Goal: Book appointment/travel/reservation

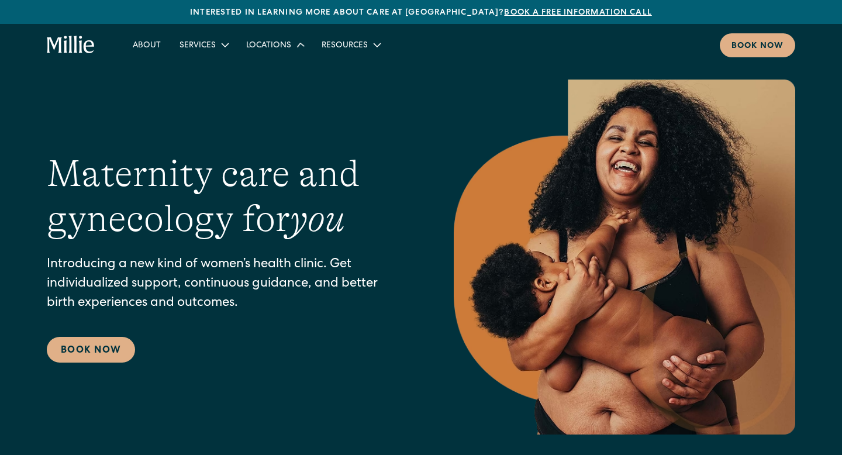
click at [271, 46] on div "Locations" at bounding box center [268, 46] width 45 height 12
click at [264, 72] on link "Berkeley" at bounding box center [292, 73] width 101 height 19
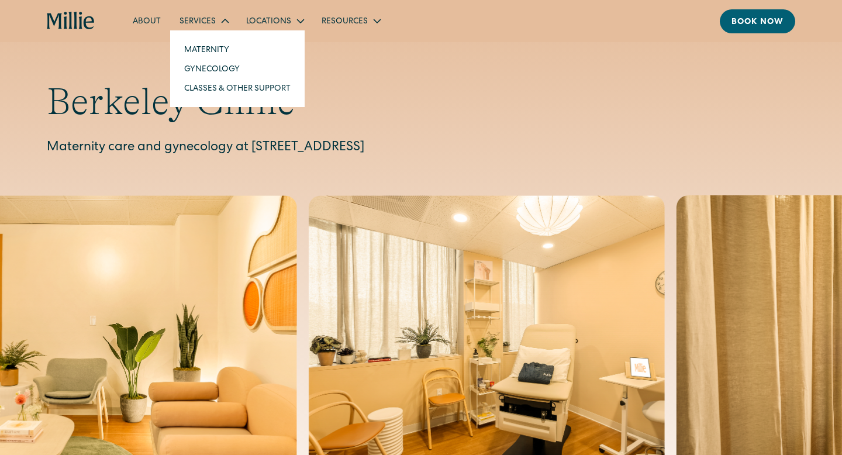
click at [195, 18] on div "Services" at bounding box center [198, 22] width 36 height 12
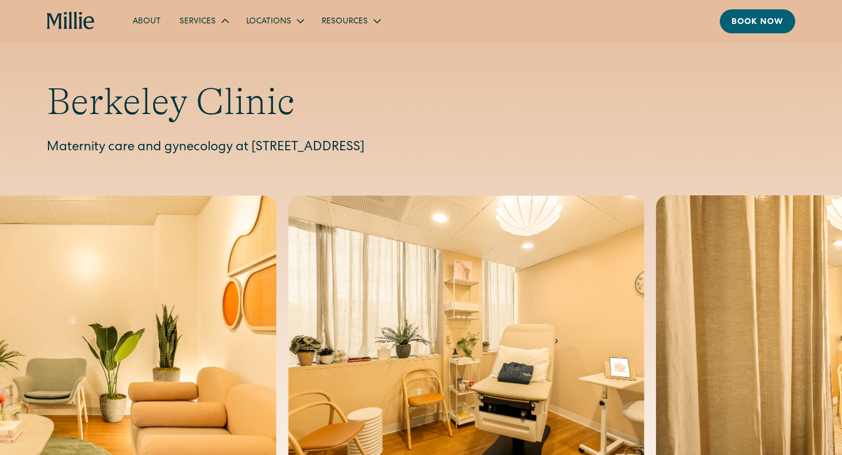
click at [195, 18] on div "Services" at bounding box center [198, 22] width 36 height 12
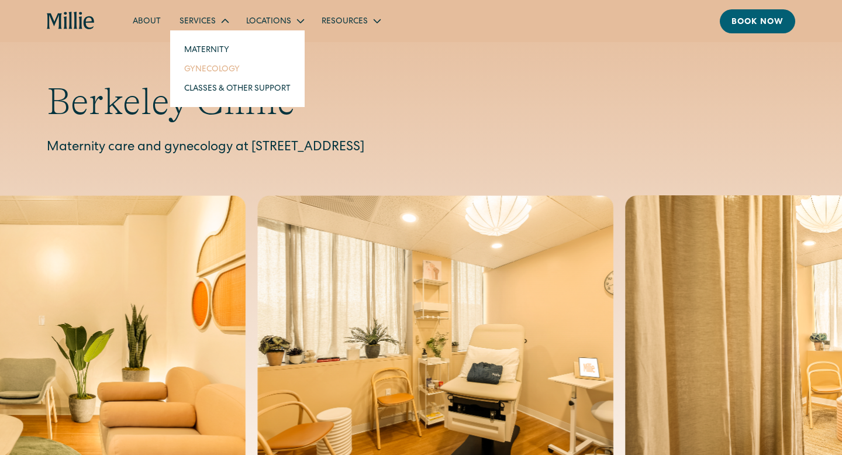
click at [195, 70] on link "Gynecology" at bounding box center [237, 68] width 125 height 19
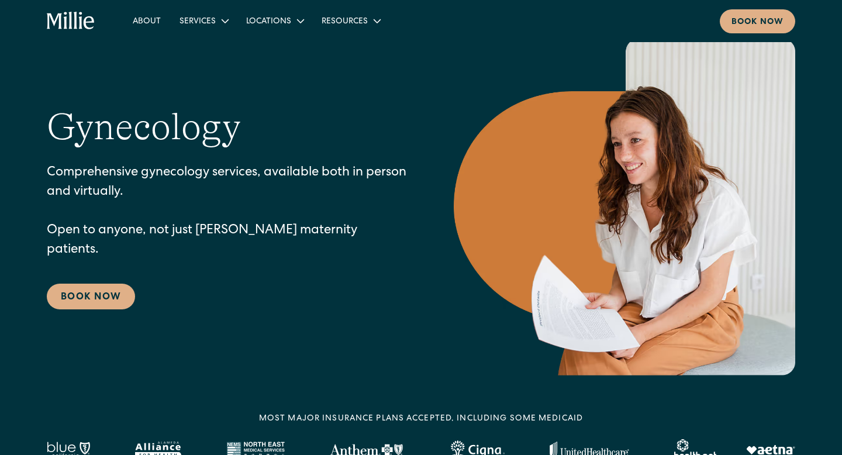
scroll to position [43, 0]
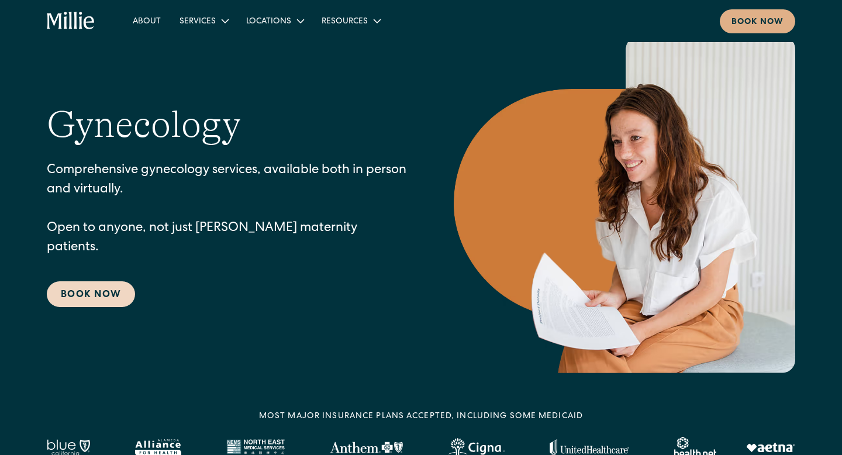
click at [101, 283] on link "Book Now" at bounding box center [91, 294] width 88 height 26
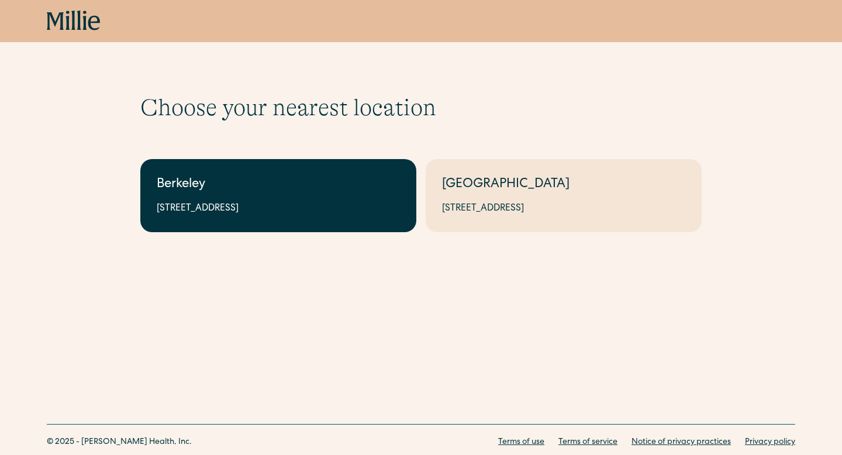
click at [226, 214] on div "2999 Regent St, Suite 524, Berkeley, CA 94705" at bounding box center [278, 209] width 243 height 14
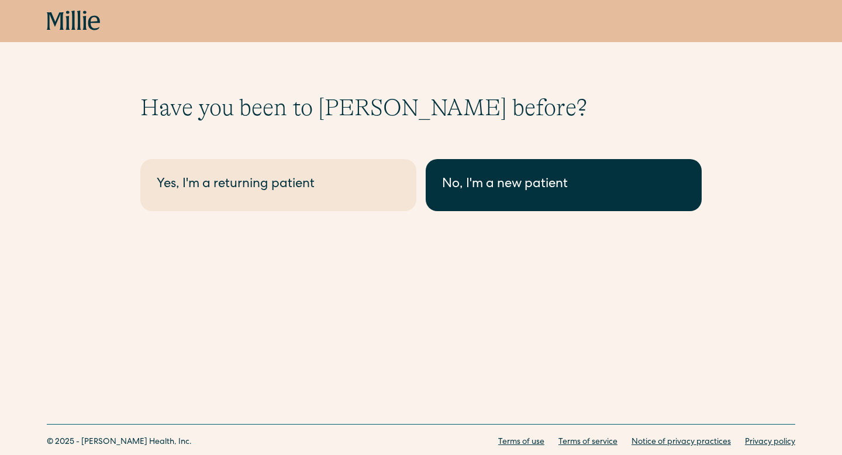
click at [533, 188] on div "No, I'm a new patient" at bounding box center [563, 184] width 243 height 19
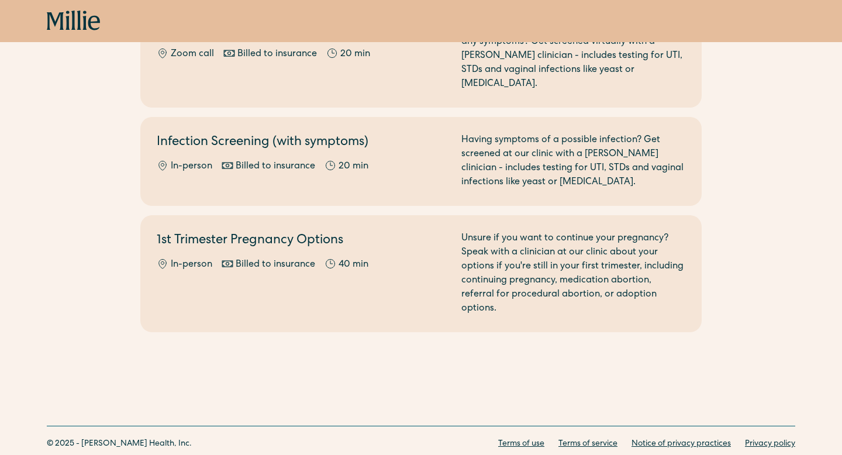
scroll to position [749, 0]
